Goal: Information Seeking & Learning: Find specific fact

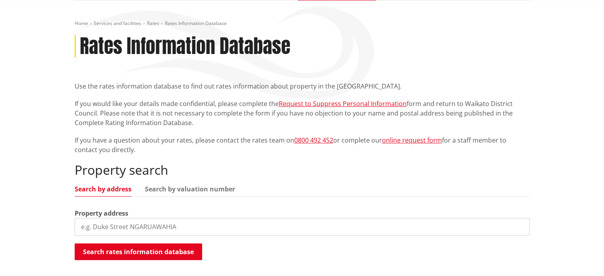
scroll to position [79, 0]
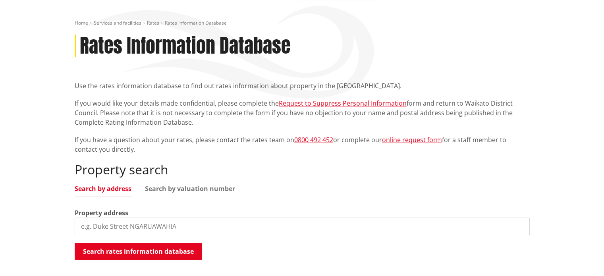
click at [106, 224] on input "search" at bounding box center [302, 226] width 455 height 17
paste input "[STREET_ADDRESS]"
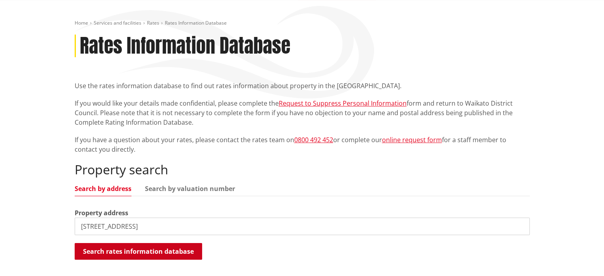
type input "[STREET_ADDRESS]"
click at [149, 249] on button "Search rates information database" at bounding box center [138, 251] width 127 height 17
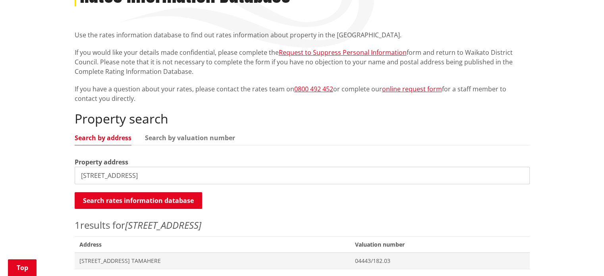
scroll to position [198, 0]
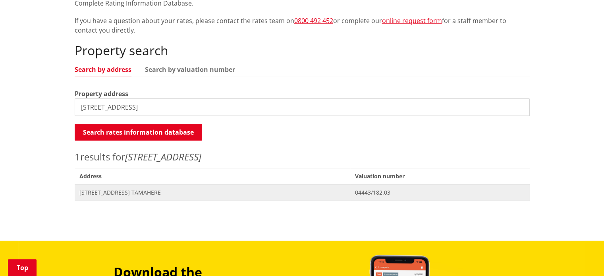
click at [139, 190] on span "[STREET_ADDRESS] TAMAHERE" at bounding box center [212, 193] width 266 height 8
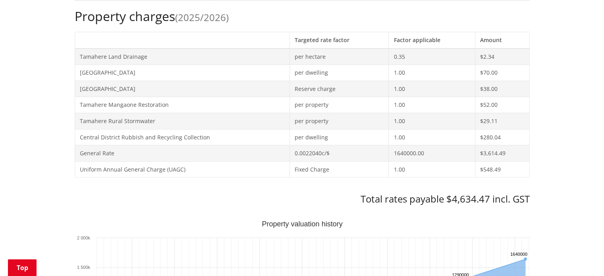
scroll to position [357, 0]
